Goal: Task Accomplishment & Management: Manage account settings

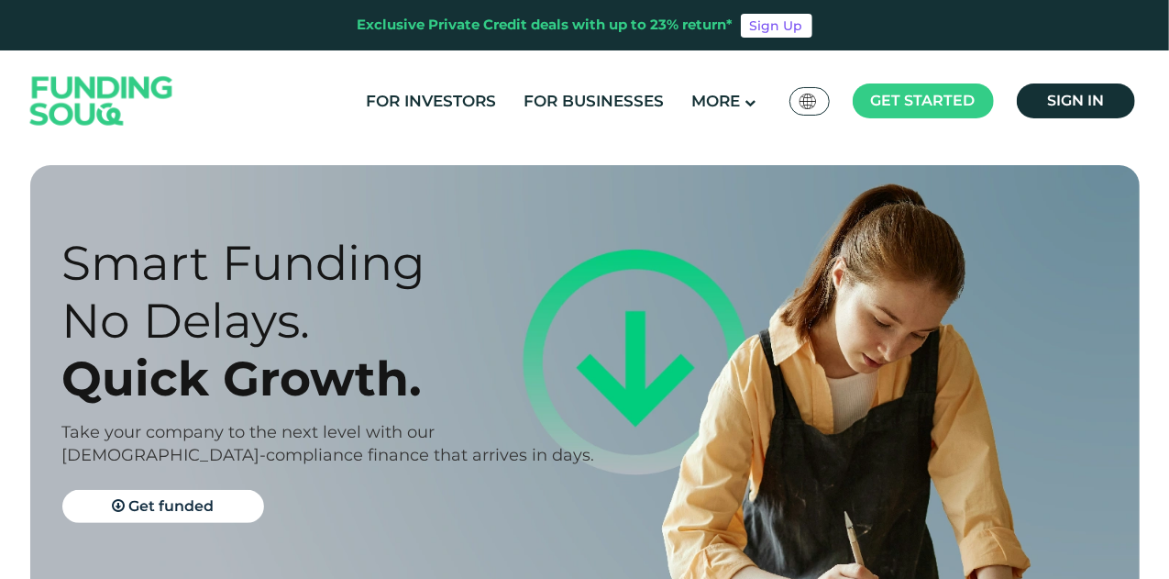
click at [992, 118] on ul "For Investors For Businesses More About Us How It Works" at bounding box center [748, 102] width 792 height 38
click at [1088, 114] on link "Sign in" at bounding box center [1076, 100] width 118 height 35
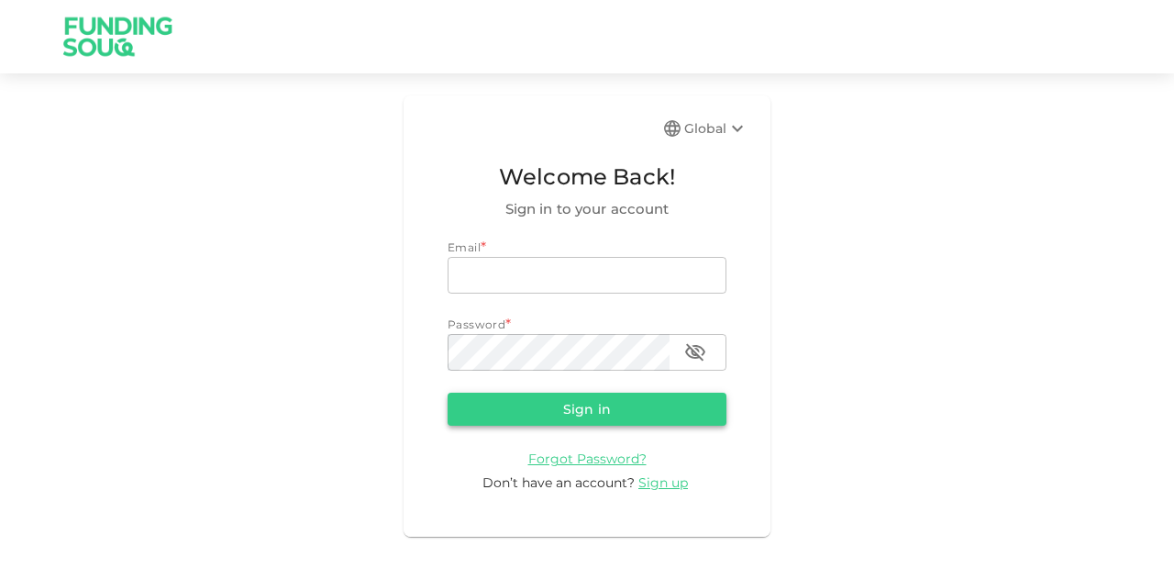
type input "[EMAIL_ADDRESS][PERSON_NAME][DOMAIN_NAME]"
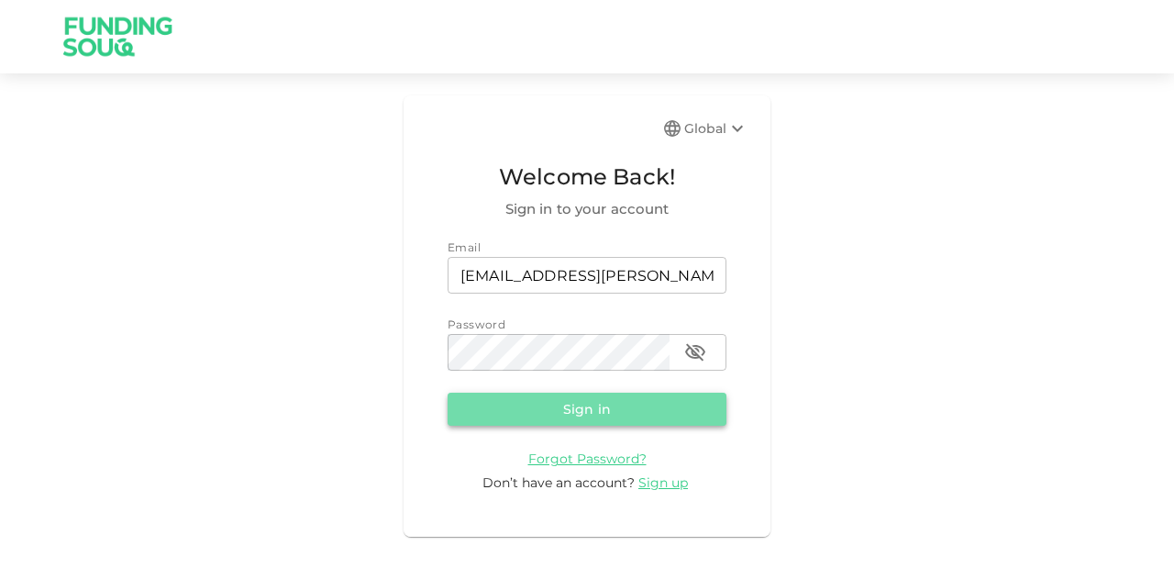
click at [520, 408] on button "Sign in" at bounding box center [586, 408] width 279 height 33
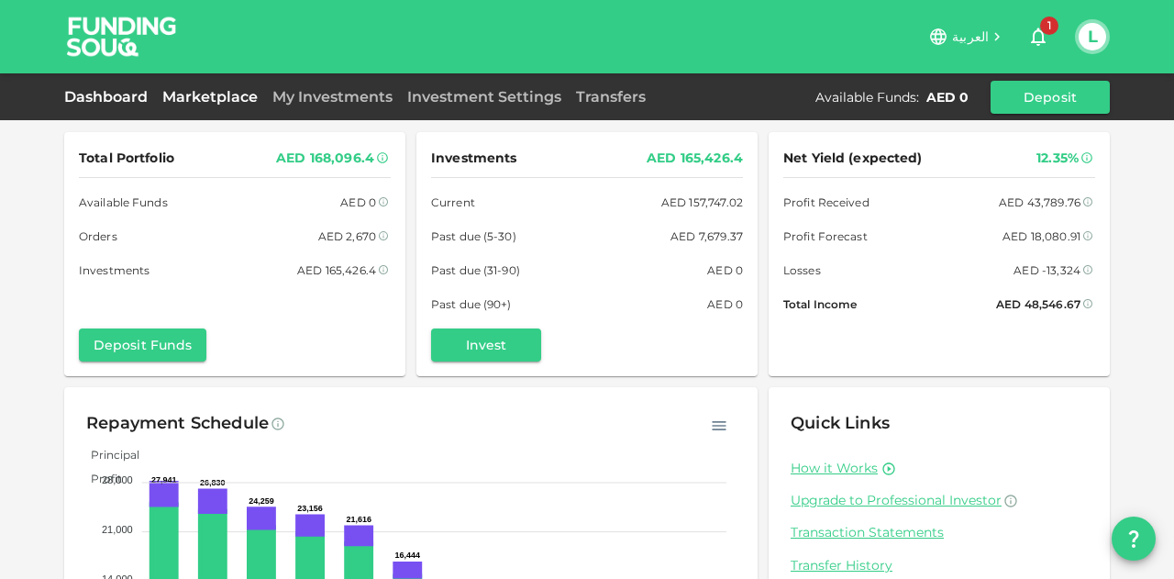
click at [220, 95] on link "Marketplace" at bounding box center [210, 96] width 110 height 17
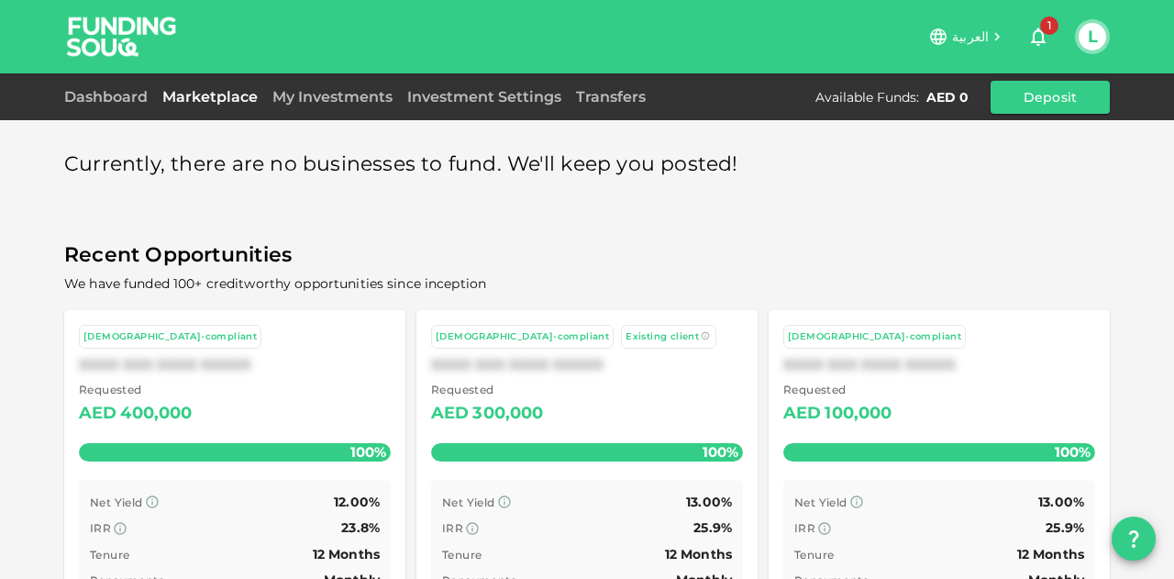
click at [345, 106] on div "My Investments" at bounding box center [332, 97] width 135 height 22
click at [1044, 41] on icon "button" at bounding box center [1038, 37] width 15 height 18
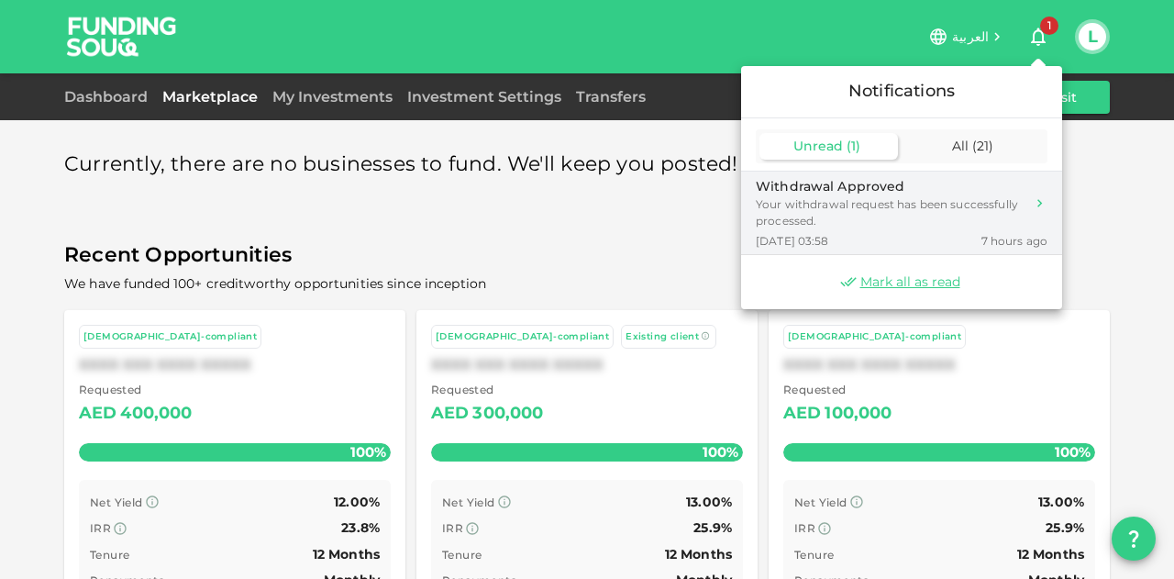
click at [928, 206] on div "Your withdrawal request has been successfully processed." at bounding box center [890, 212] width 269 height 33
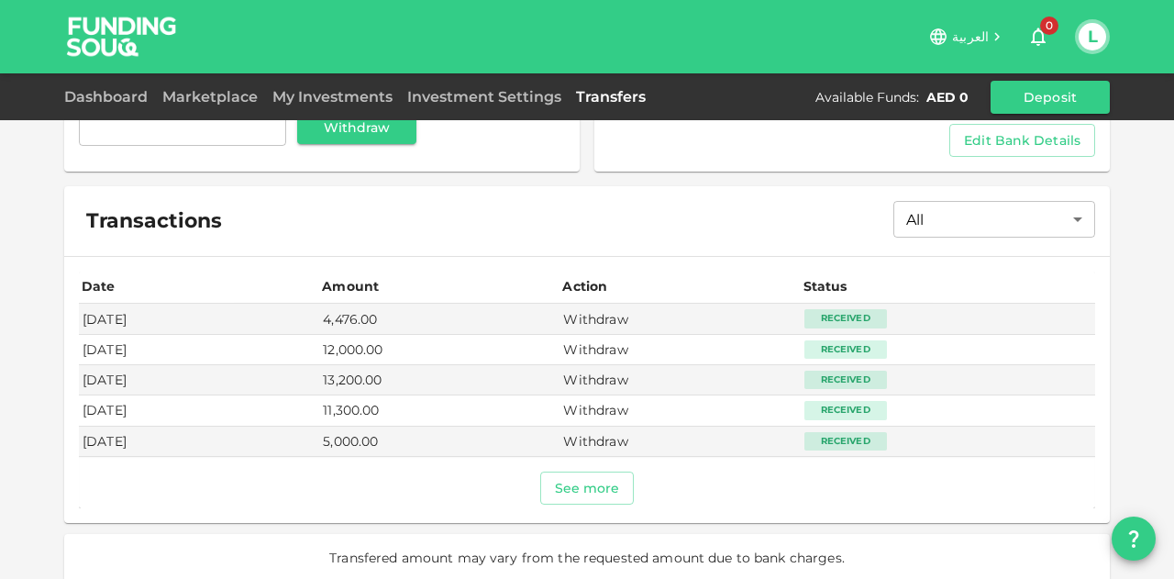
scroll to position [251, 0]
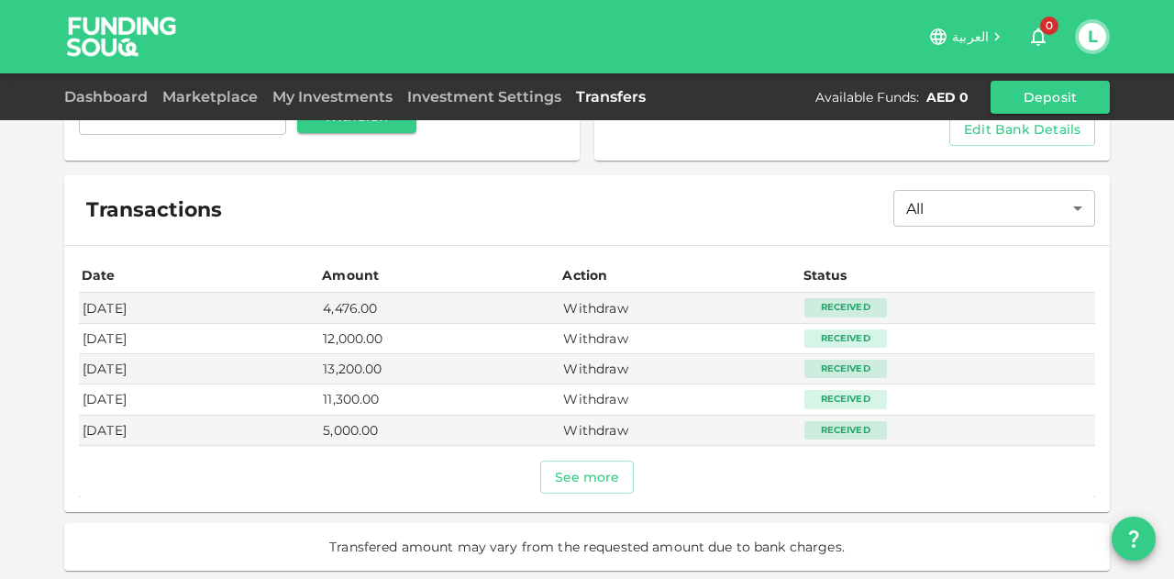
click at [467, 107] on div "Dashboard Marketplace My Investments Investment Settings Transfers Available Fu…" at bounding box center [586, 97] width 1045 height 33
click at [480, 98] on link "Investment Settings" at bounding box center [484, 96] width 169 height 17
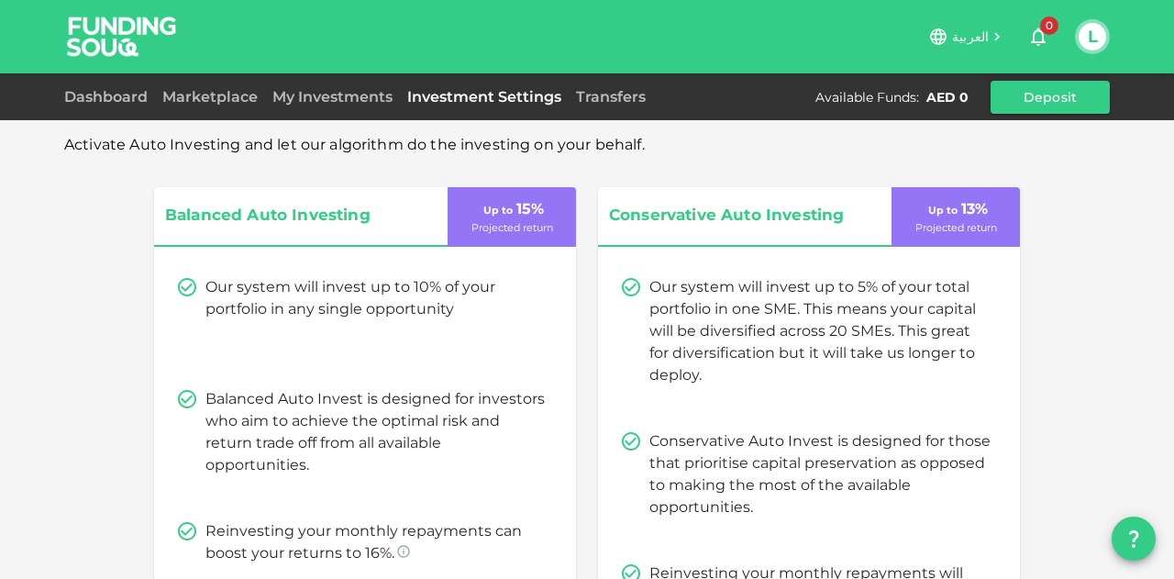
click at [624, 105] on div "Transfers" at bounding box center [611, 97] width 84 height 22
click at [620, 102] on link "Transfers" at bounding box center [611, 96] width 84 height 17
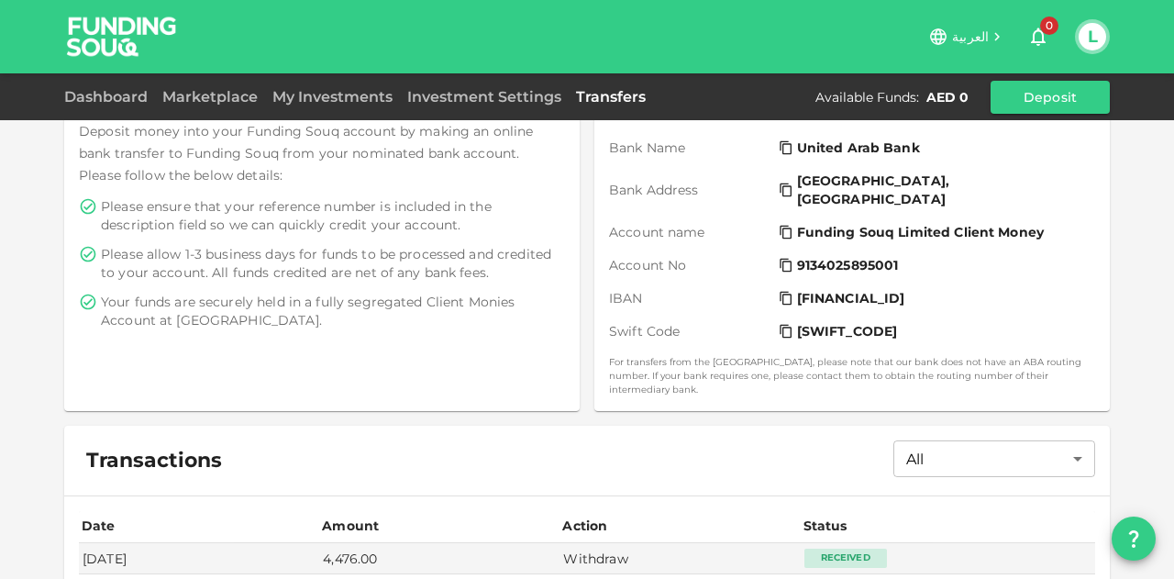
scroll to position [543, 0]
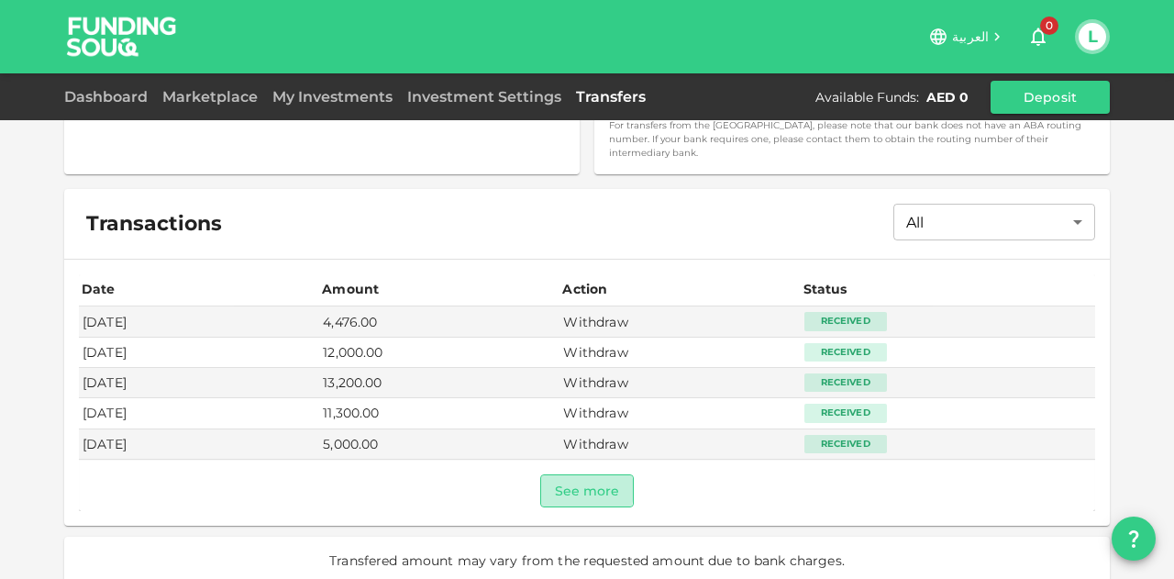
click at [566, 474] on button "See more" at bounding box center [587, 490] width 94 height 33
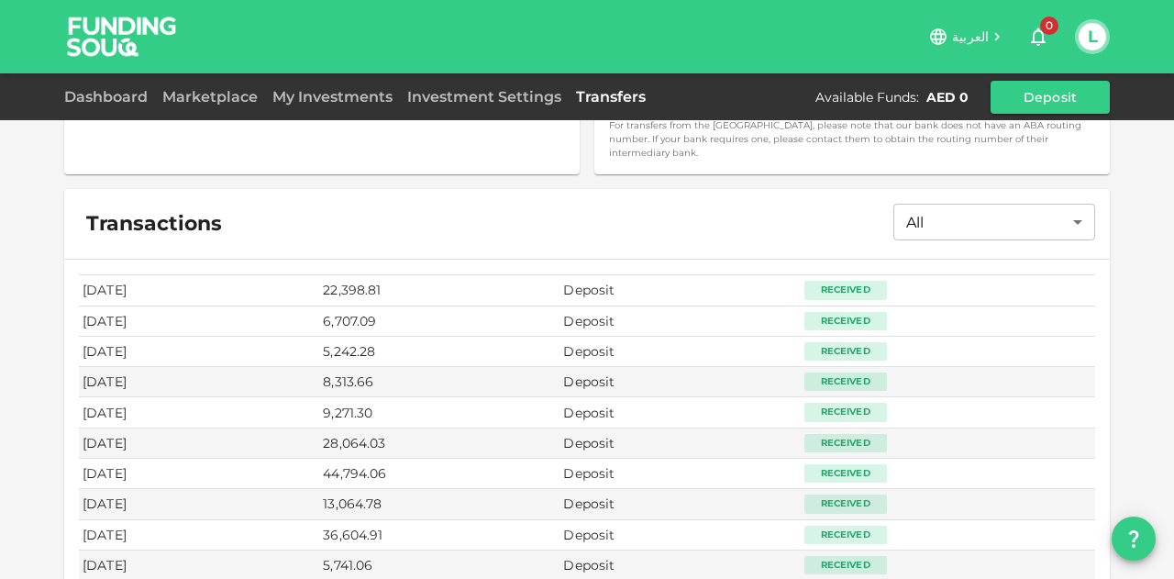
scroll to position [442, 0]
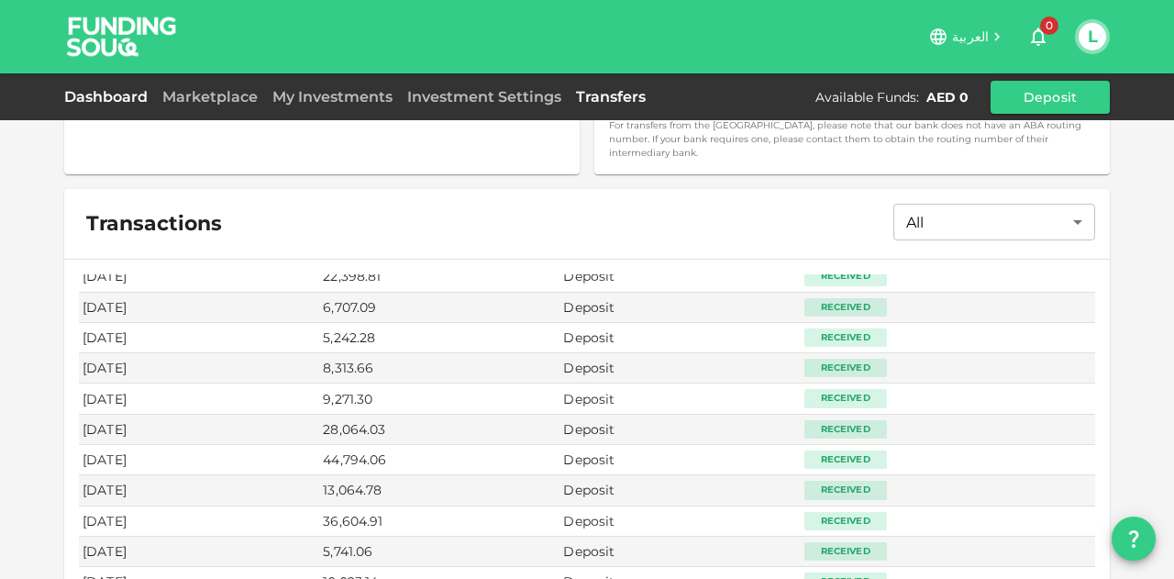
click at [116, 89] on link "Dashboard" at bounding box center [109, 96] width 91 height 17
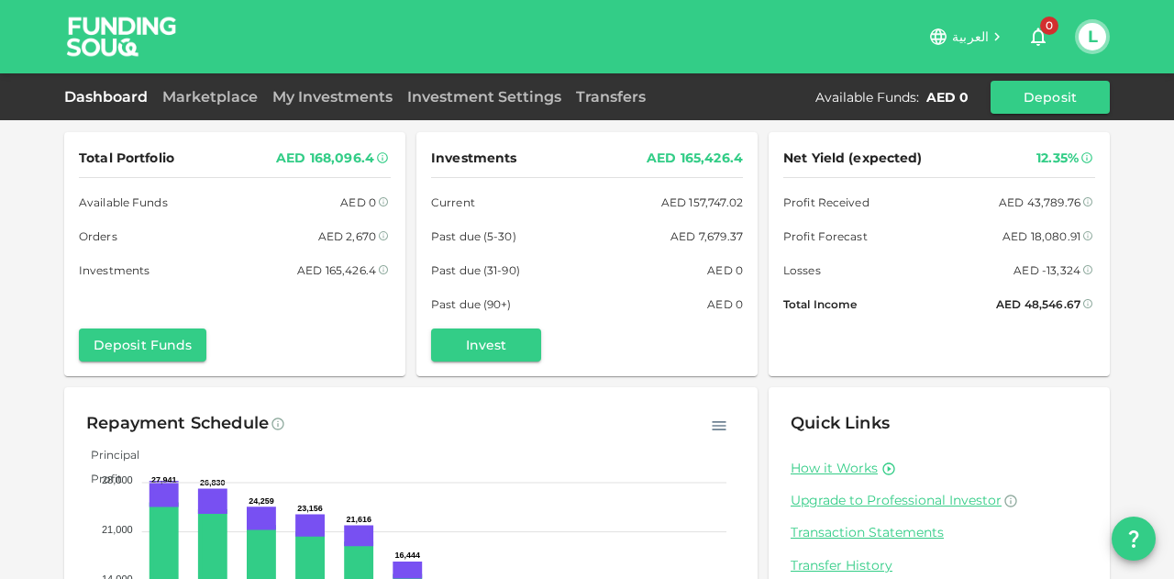
click at [87, 33] on img at bounding box center [122, 36] width 138 height 72
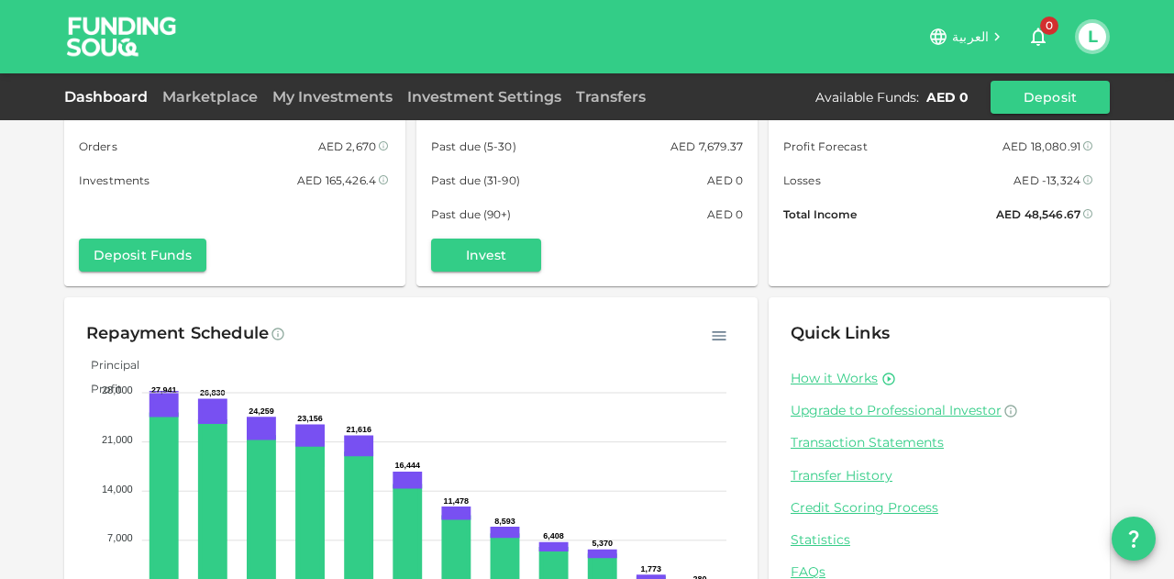
scroll to position [180, 0]
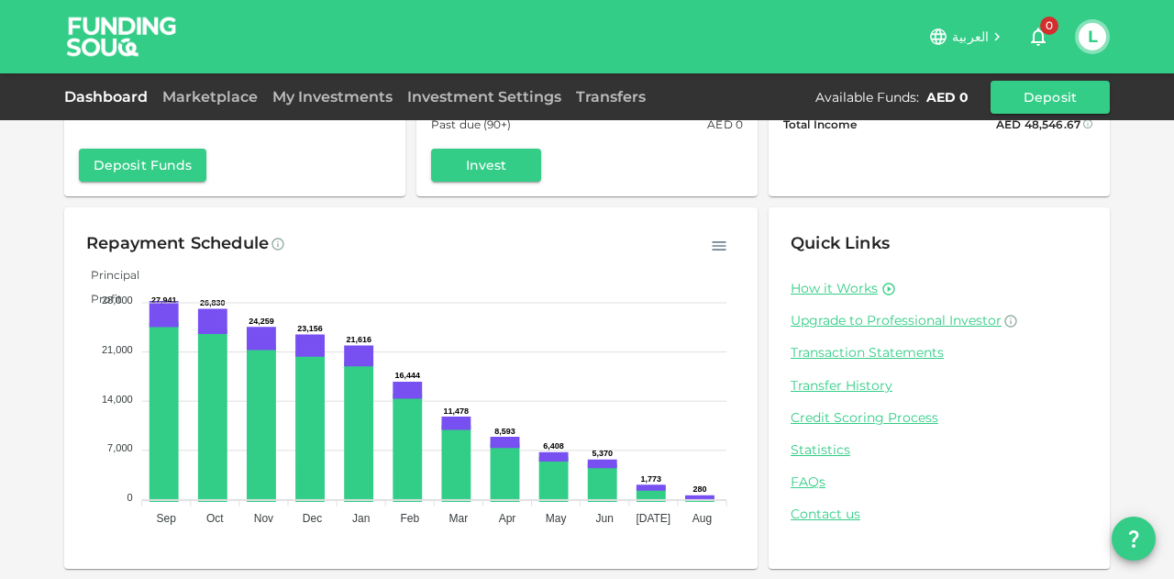
click at [863, 357] on link "Transaction Statements" at bounding box center [938, 352] width 297 height 17
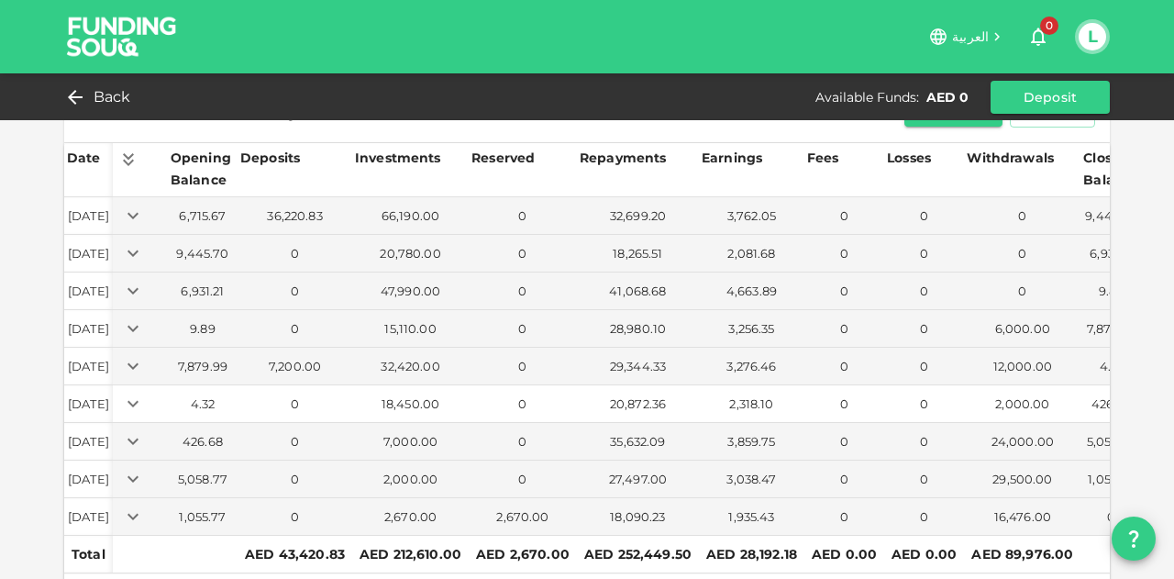
scroll to position [92, 0]
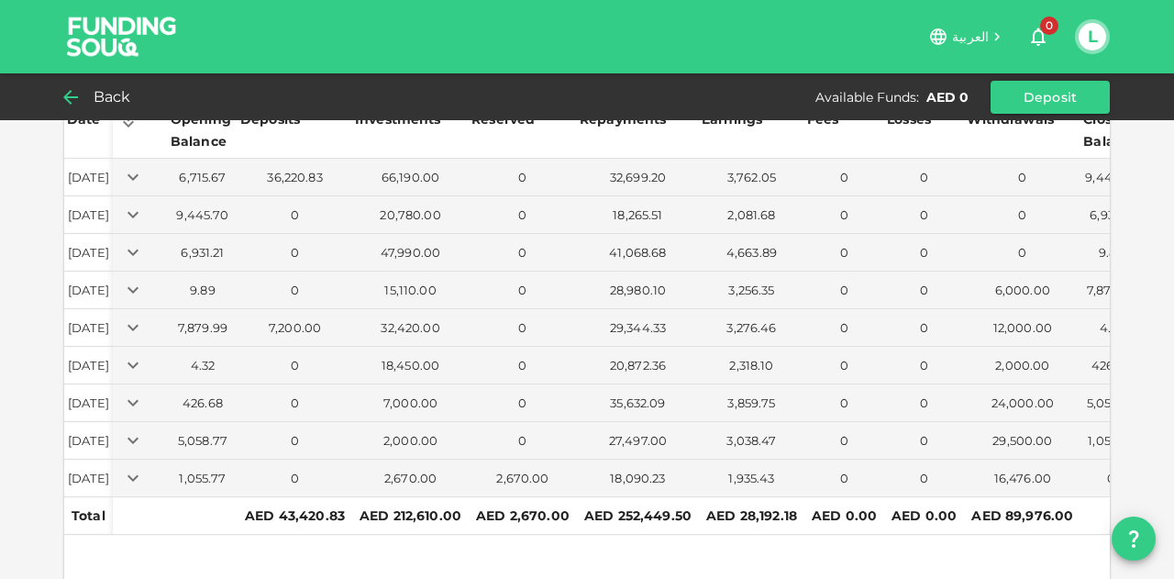
click at [65, 98] on icon at bounding box center [70, 97] width 15 height 15
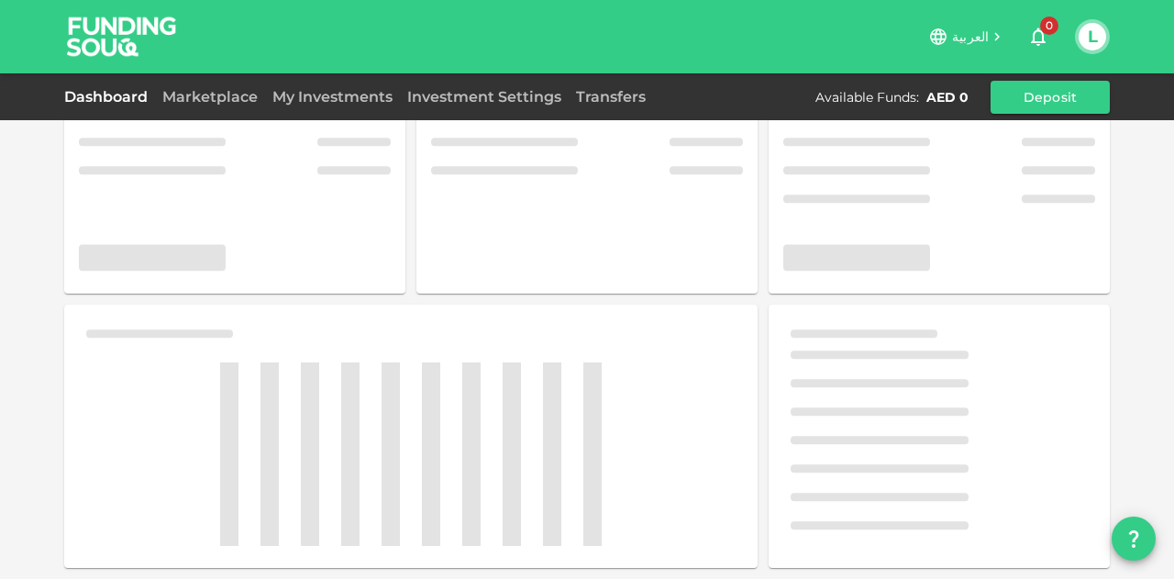
click at [65, 98] on link "Dashboard" at bounding box center [109, 96] width 91 height 17
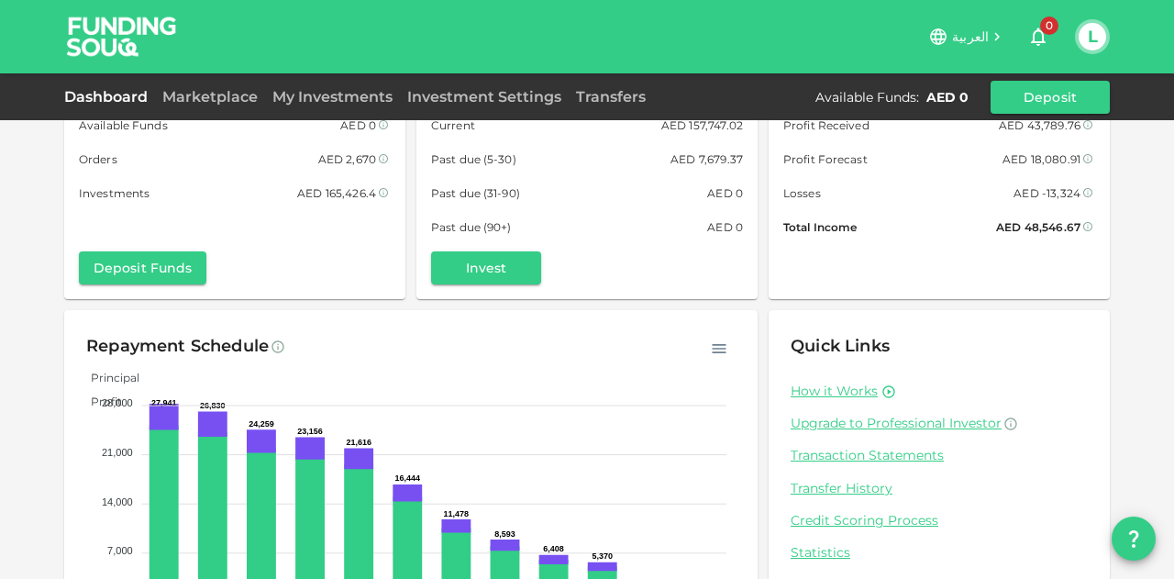
click at [127, 111] on div "Dashboard Marketplace My Investments Investment Settings Transfers Available Fu…" at bounding box center [586, 97] width 1045 height 33
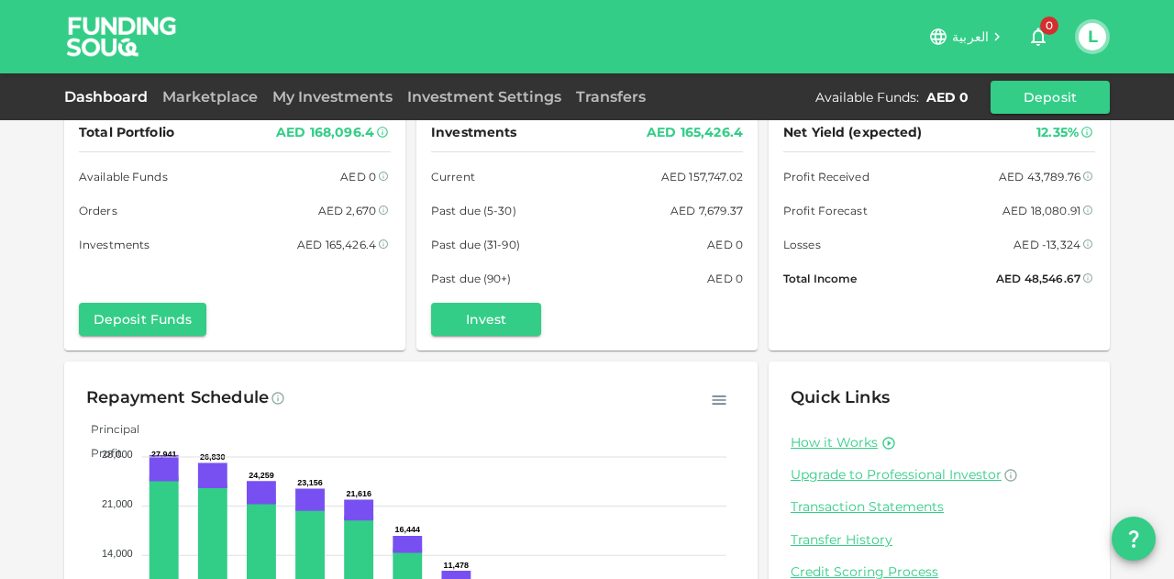
scroll to position [0, 0]
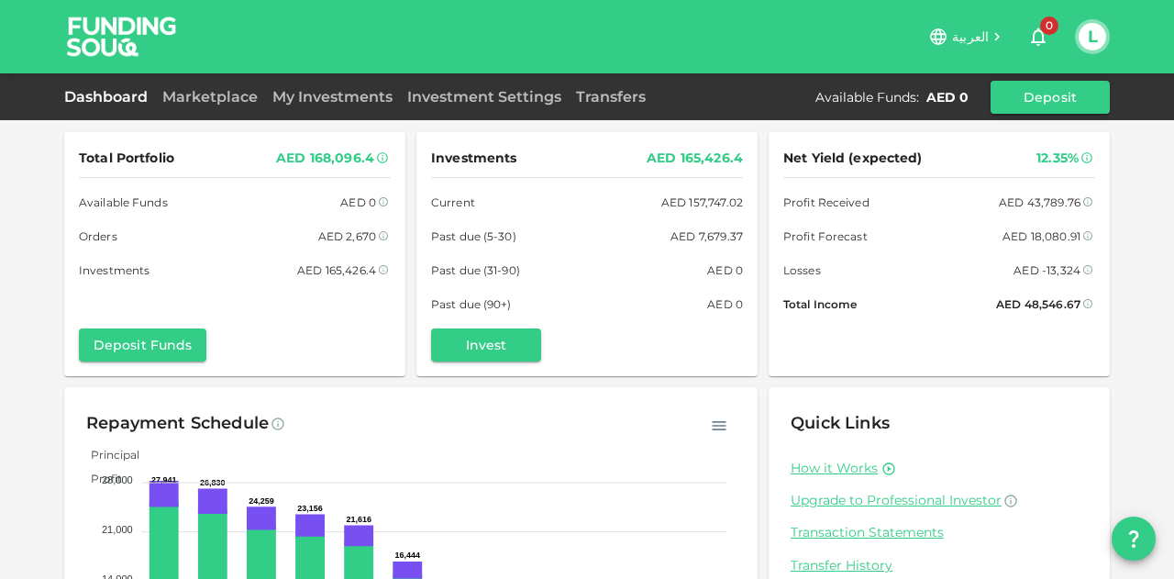
click at [247, 118] on div "Dashboard Marketplace My Investments Investment Settings Transfers Available Fu…" at bounding box center [587, 96] width 1174 height 47
click at [251, 113] on div "Dashboard Marketplace My Investments Investment Settings Transfers Available Fu…" at bounding box center [586, 97] width 1045 height 33
click at [245, 96] on link "Marketplace" at bounding box center [210, 96] width 110 height 17
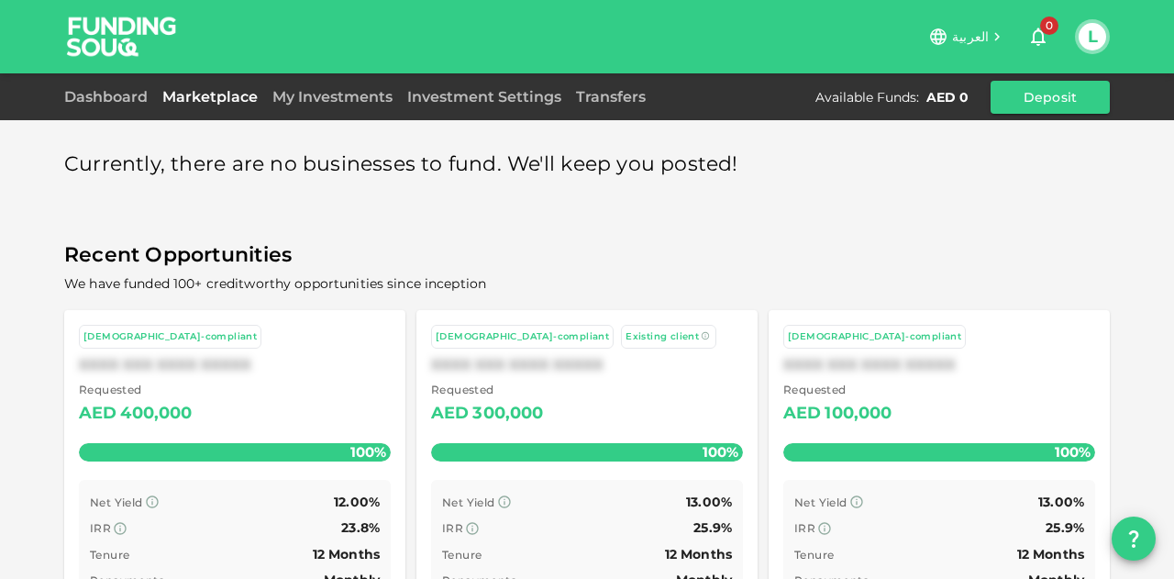
click at [494, 74] on div "Dashboard Marketplace My Investments Investment Settings Transfers Available Fu…" at bounding box center [587, 96] width 1174 height 47
click at [496, 94] on link "Investment Settings" at bounding box center [484, 96] width 169 height 17
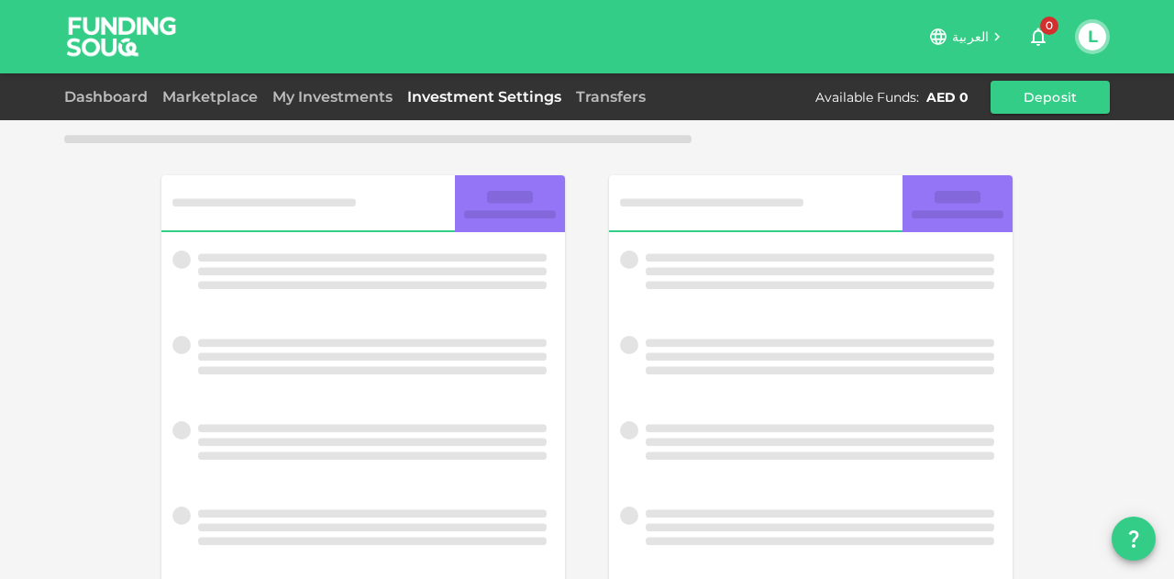
click at [496, 94] on link "Investment Settings" at bounding box center [484, 96] width 169 height 17
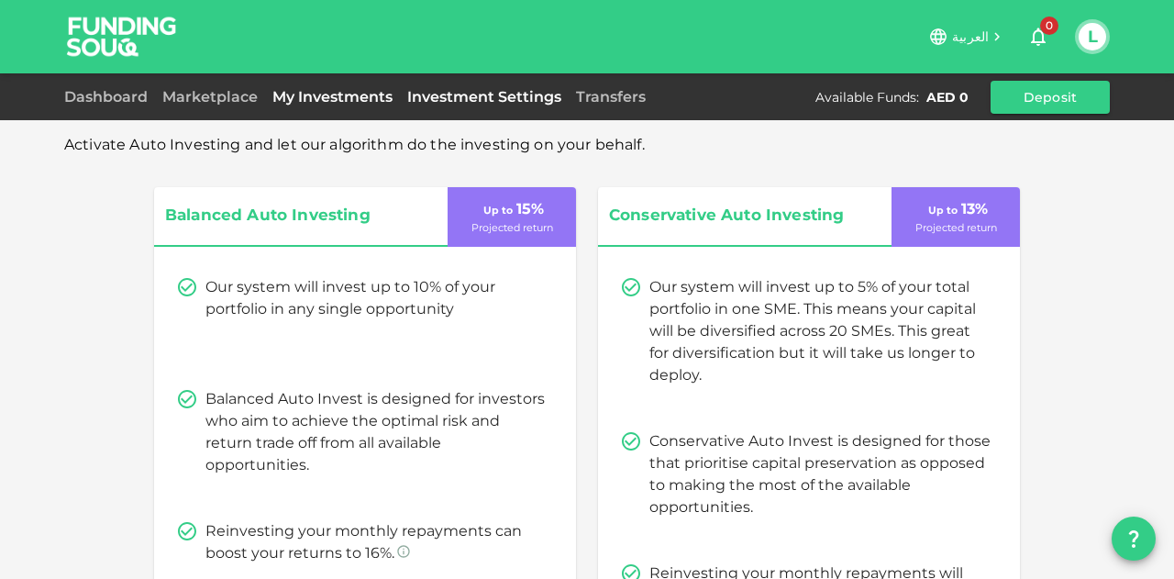
click at [368, 96] on link "My Investments" at bounding box center [332, 96] width 135 height 17
click at [368, 95] on link "My Investments" at bounding box center [332, 96] width 135 height 17
